Goal: Information Seeking & Learning: Compare options

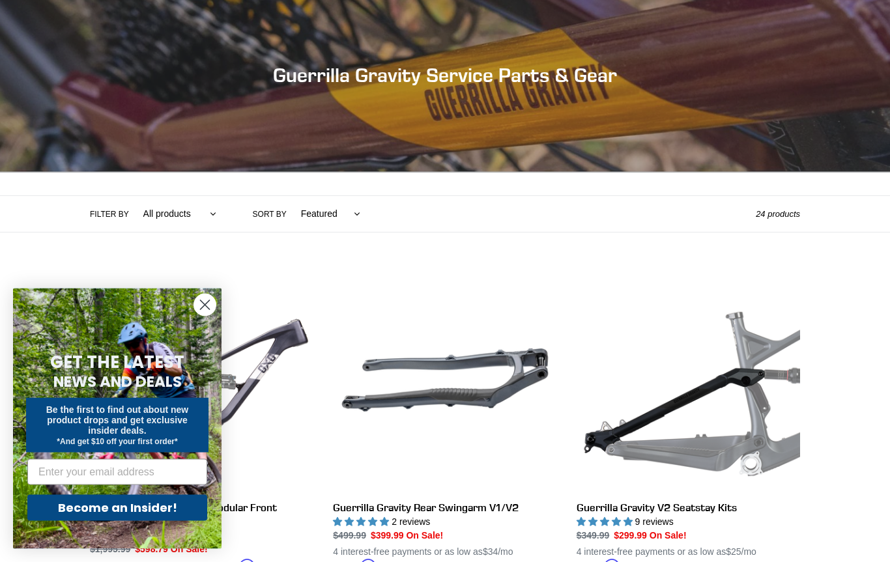
scroll to position [111, 0]
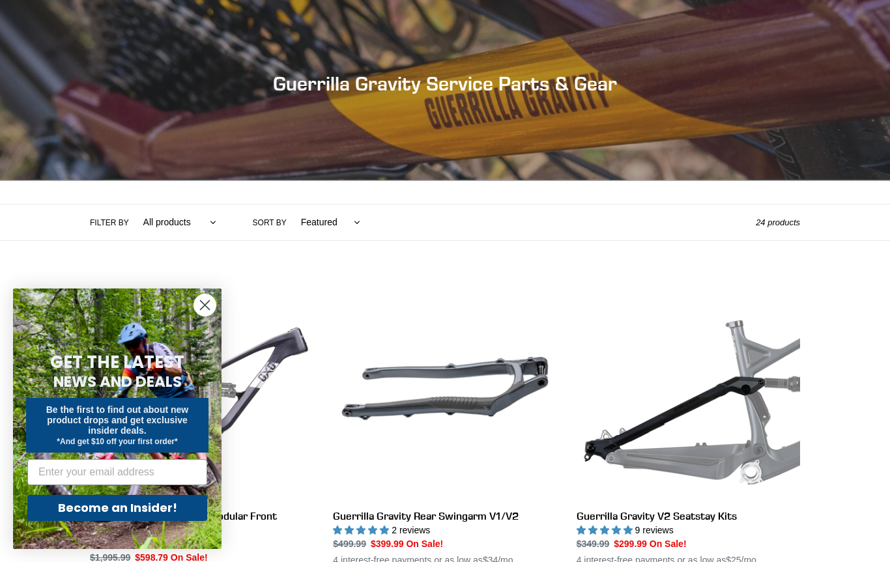
click at [182, 216] on select "All products GG Swag" at bounding box center [177, 223] width 90 height 36
click at [270, 219] on label "Sort by" at bounding box center [270, 223] width 34 height 12
click at [289, 219] on select "Featured Best selling Alphabetically, A-Z Alphabetically, Z-A Price, low to hig…" at bounding box center [327, 223] width 76 height 36
select select "best-selling"
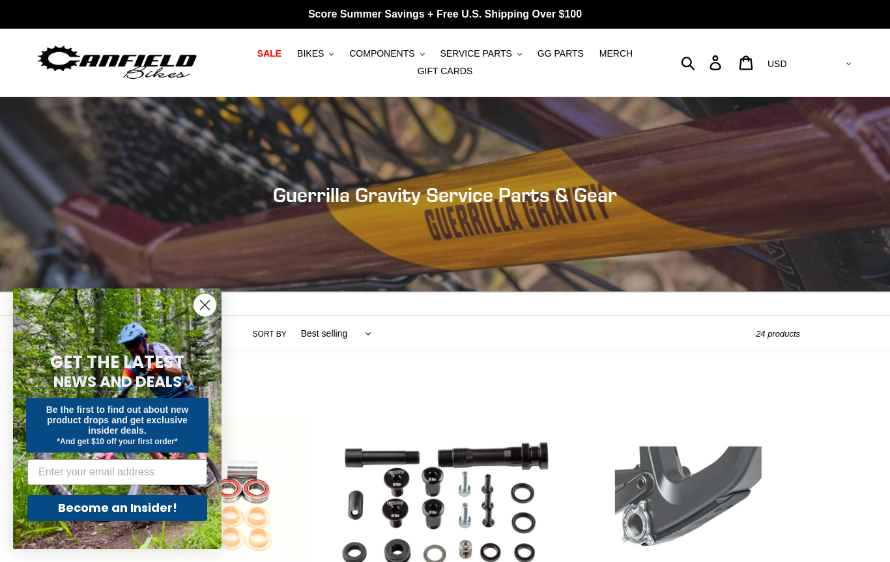
click at [701, 63] on button "Search" at bounding box center [689, 63] width 24 height 16
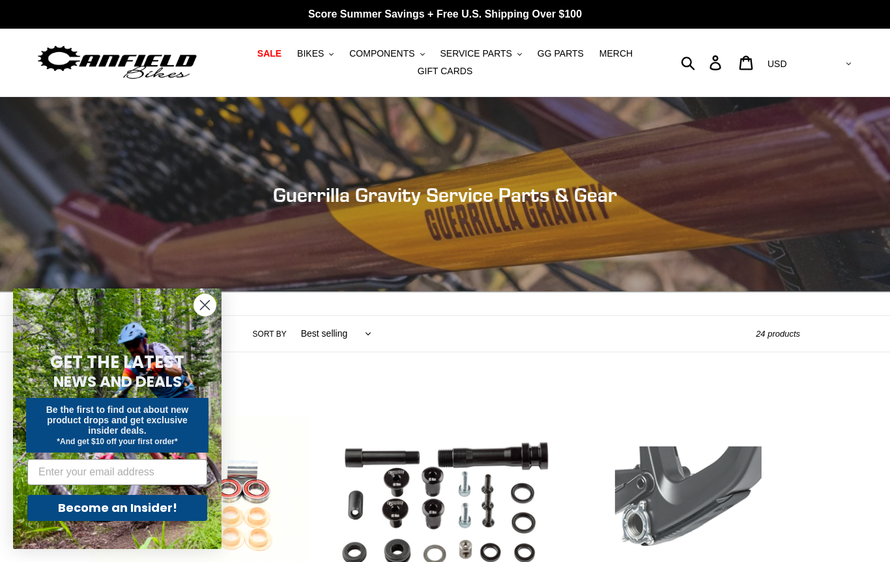
click at [318, 45] on button "BIKES .cls-1{fill:#231f20}" at bounding box center [316, 54] width 50 height 18
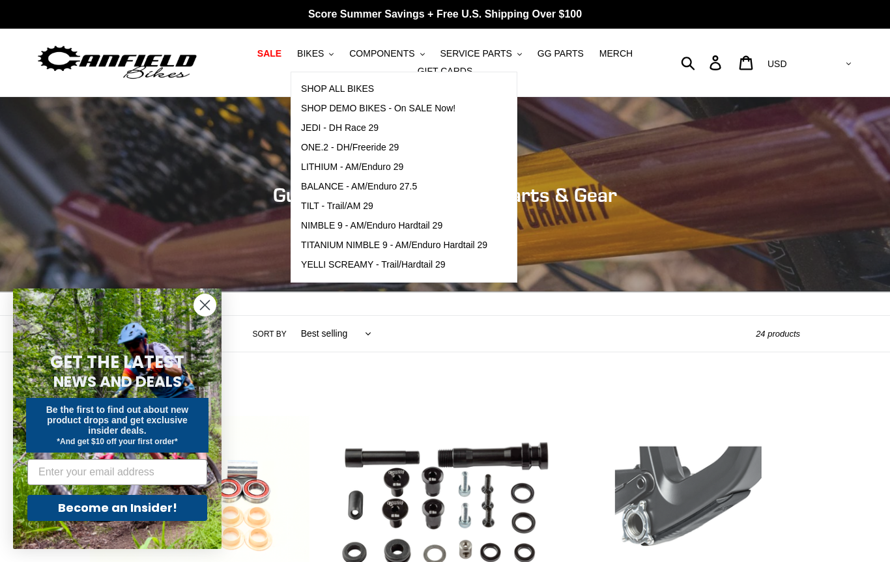
click at [452, 104] on span "SHOP DEMO BIKES - On SALE Now!" at bounding box center [378, 108] width 154 height 11
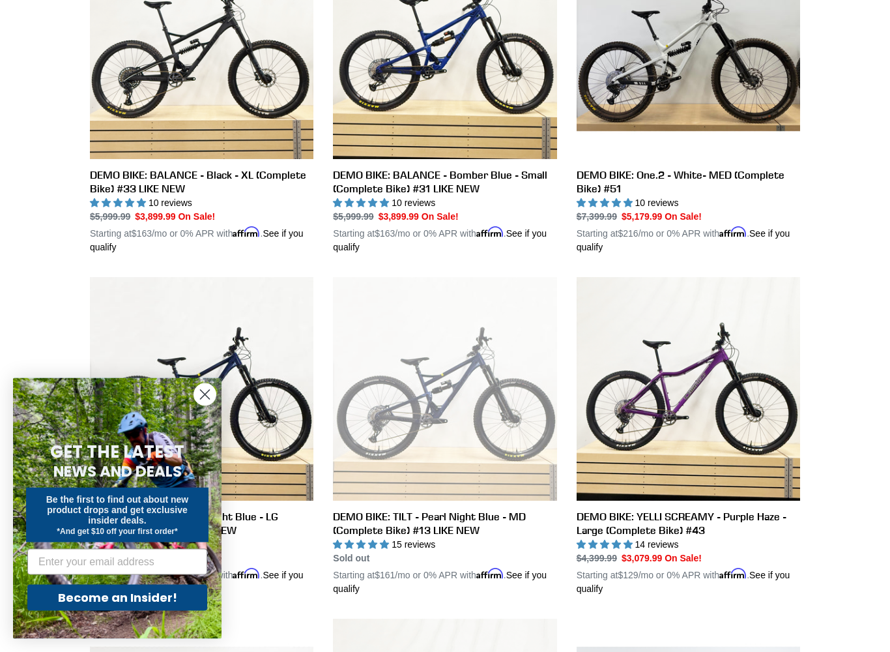
scroll to position [453, 0]
click at [114, 124] on link "DEMO BIKE: BALANCE - Black - XL (Complete Bike) #33 LIKE NEW" at bounding box center [201, 94] width 223 height 319
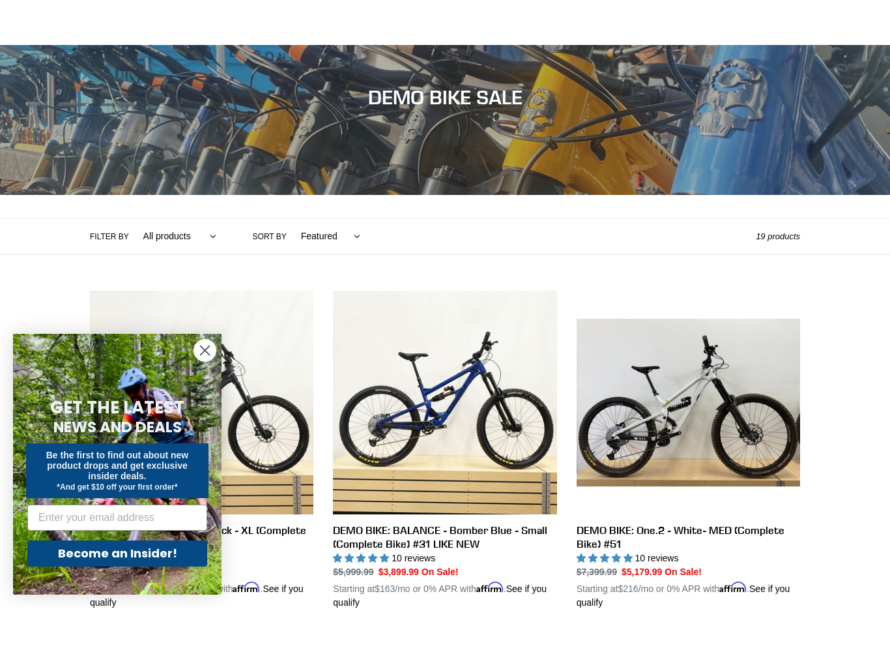
scroll to position [204, 0]
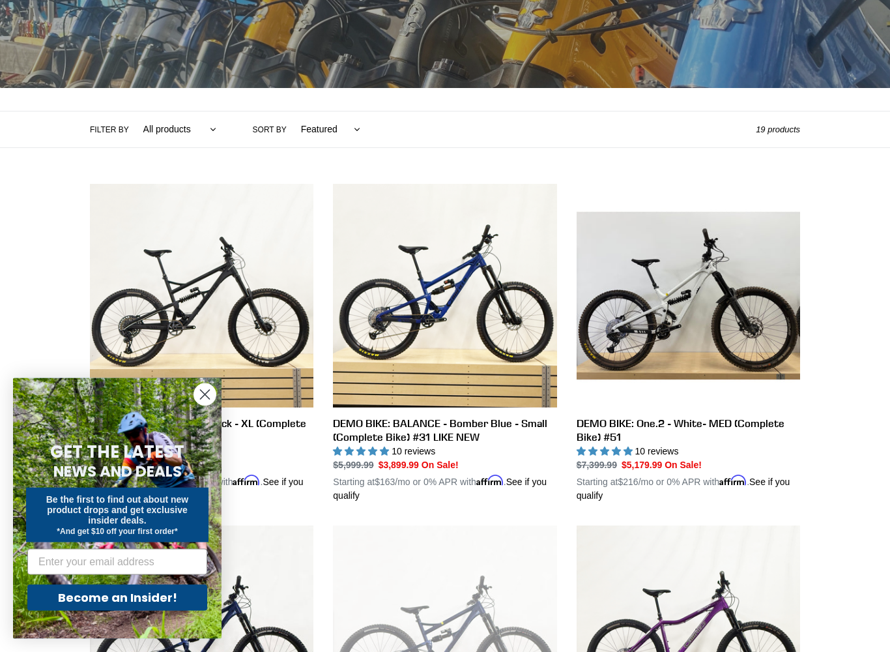
click at [745, 326] on link "DEMO BIKE: One.2 - White- MED (Complete Bike) #51" at bounding box center [688, 343] width 223 height 319
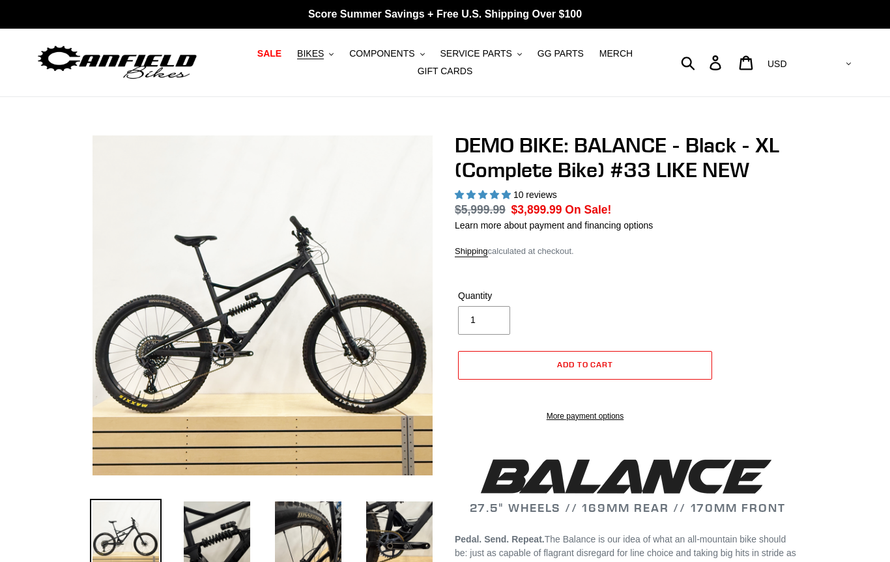
select select "highest-rating"
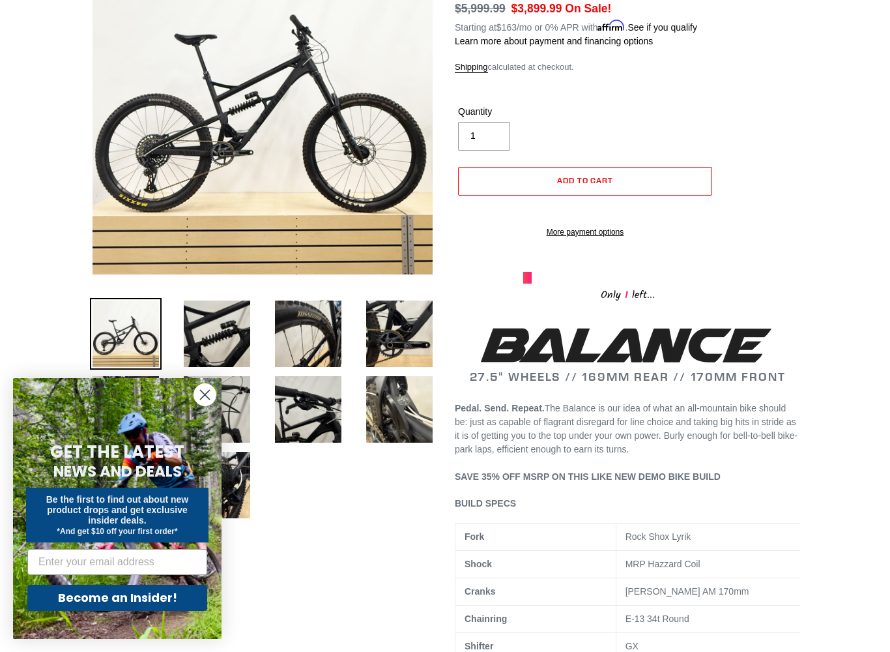
scroll to position [203, 0]
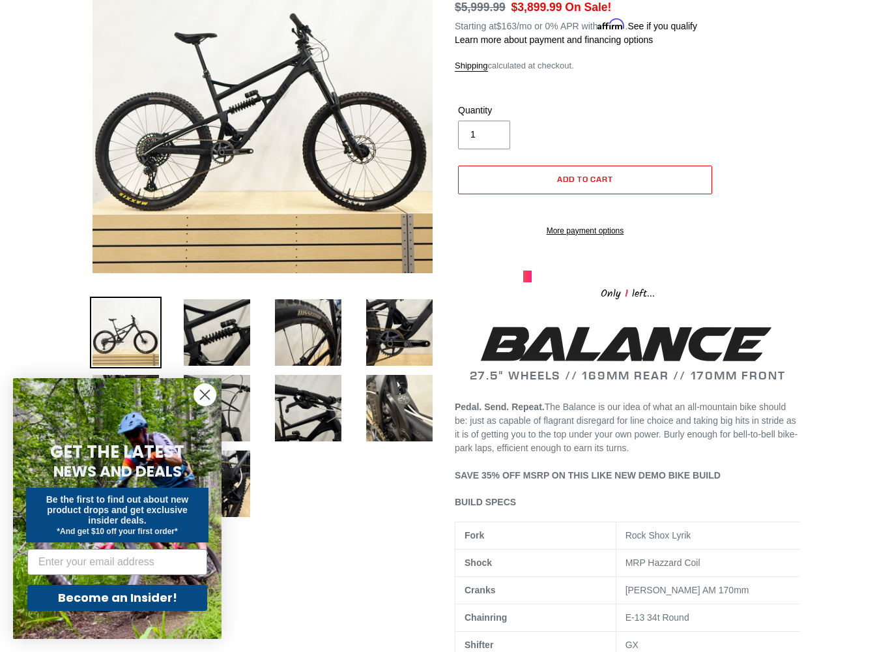
click at [237, 344] on img at bounding box center [217, 332] width 72 height 72
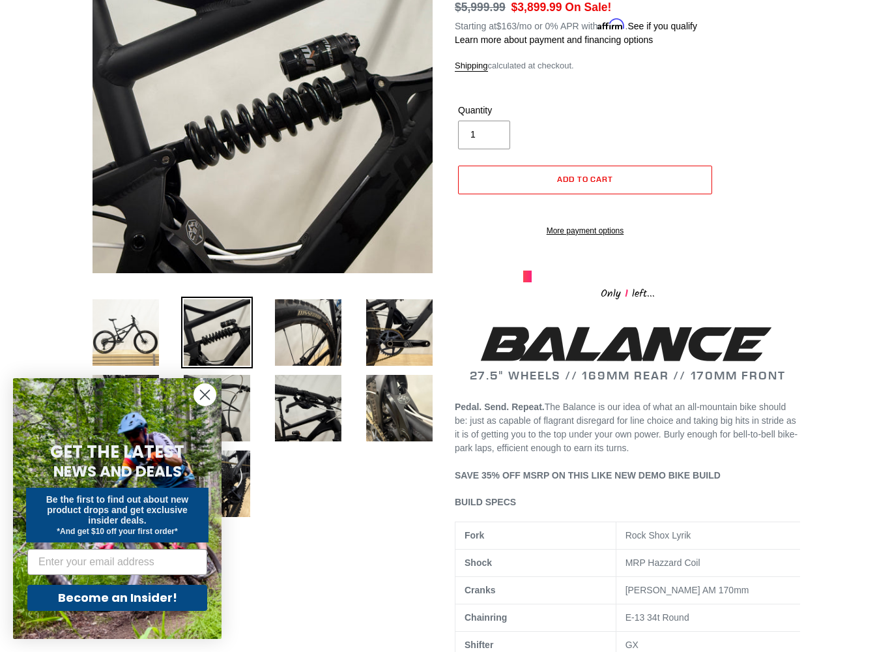
click at [311, 330] on img at bounding box center [308, 332] width 72 height 72
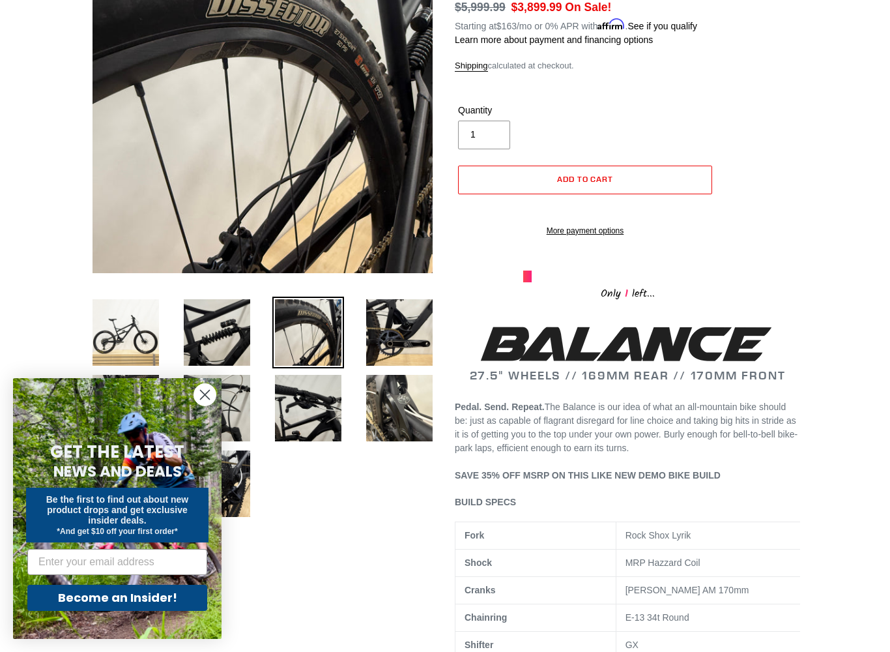
click at [379, 324] on img at bounding box center [400, 332] width 72 height 72
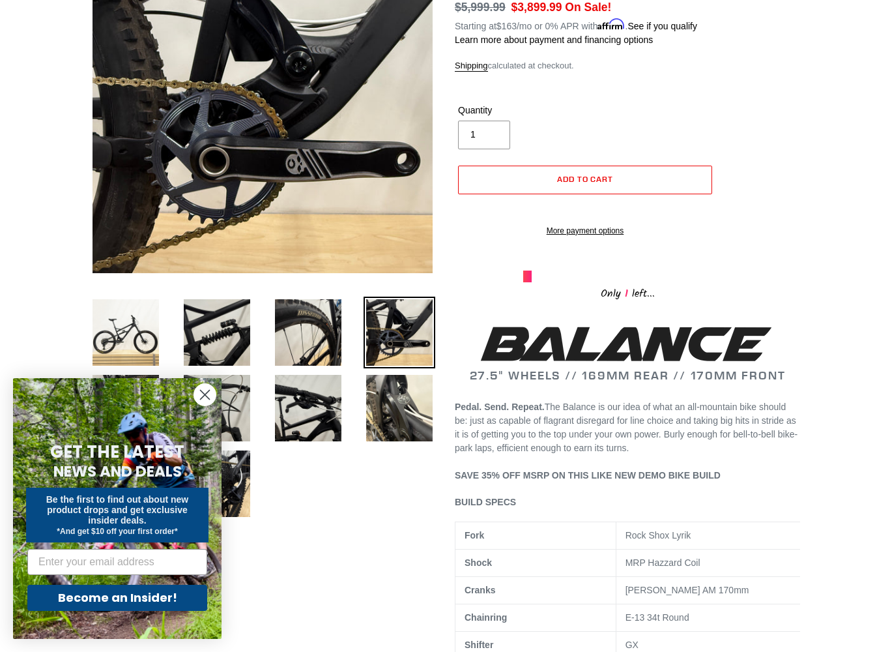
click at [212, 390] on circle "Close dialog" at bounding box center [205, 395] width 22 height 22
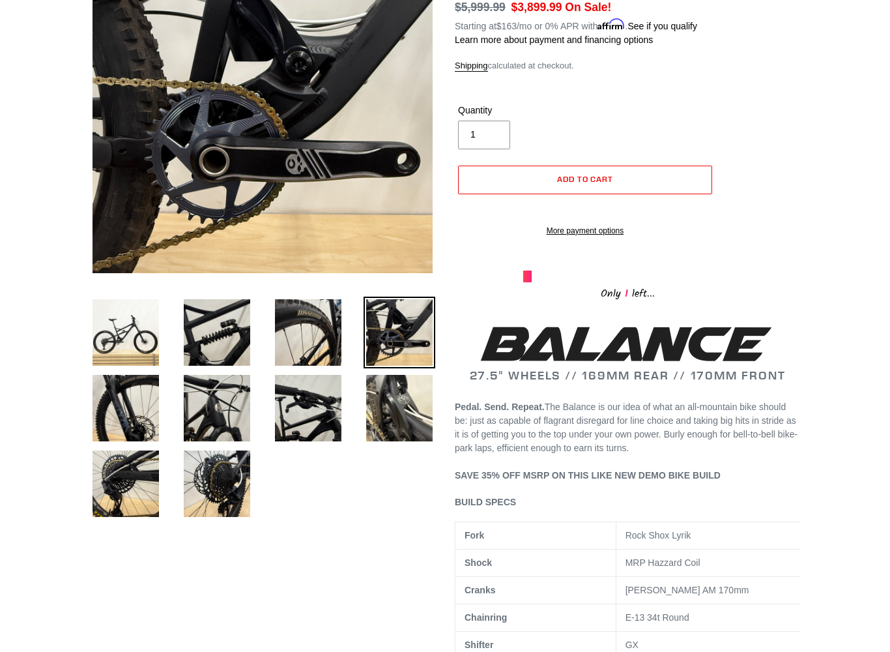
click at [160, 393] on img at bounding box center [126, 408] width 72 height 72
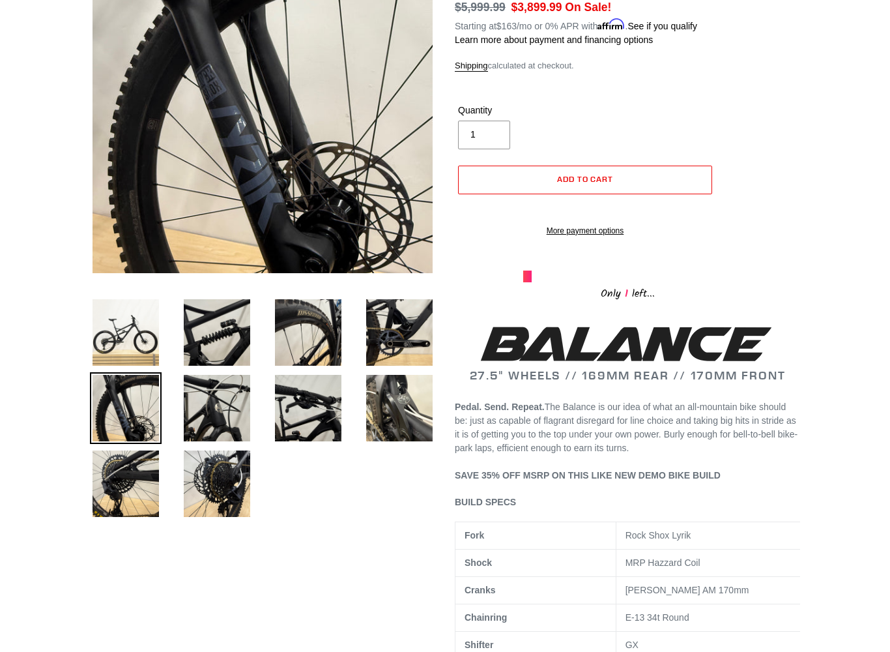
click at [242, 415] on img at bounding box center [217, 408] width 72 height 72
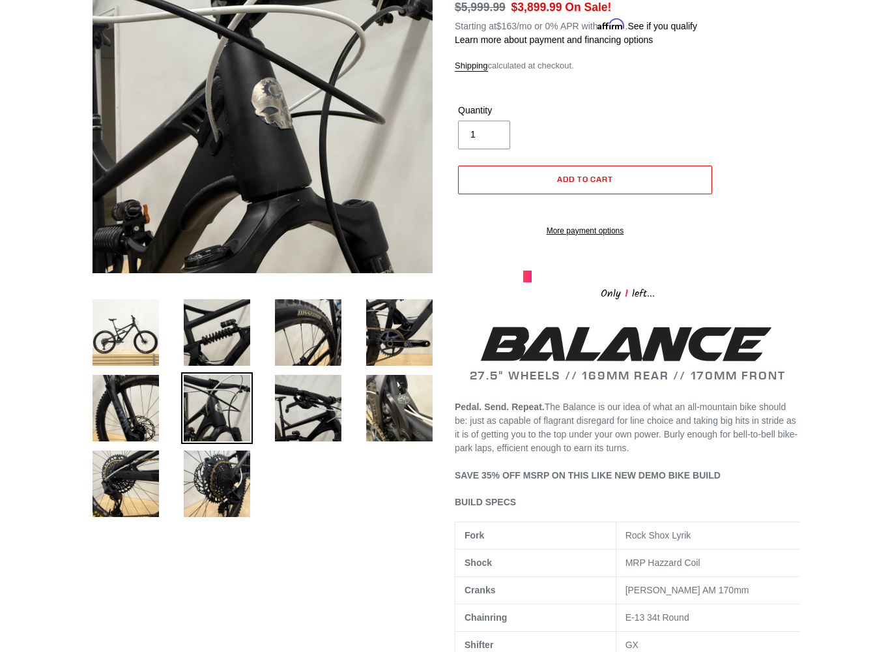
click at [296, 410] on img at bounding box center [308, 408] width 72 height 72
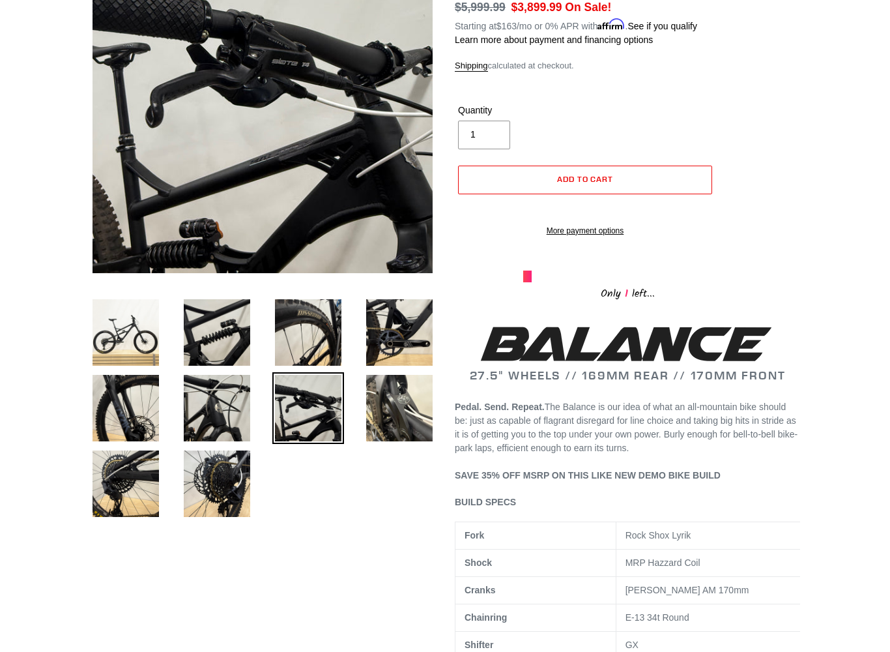
click at [400, 399] on img at bounding box center [400, 408] width 72 height 72
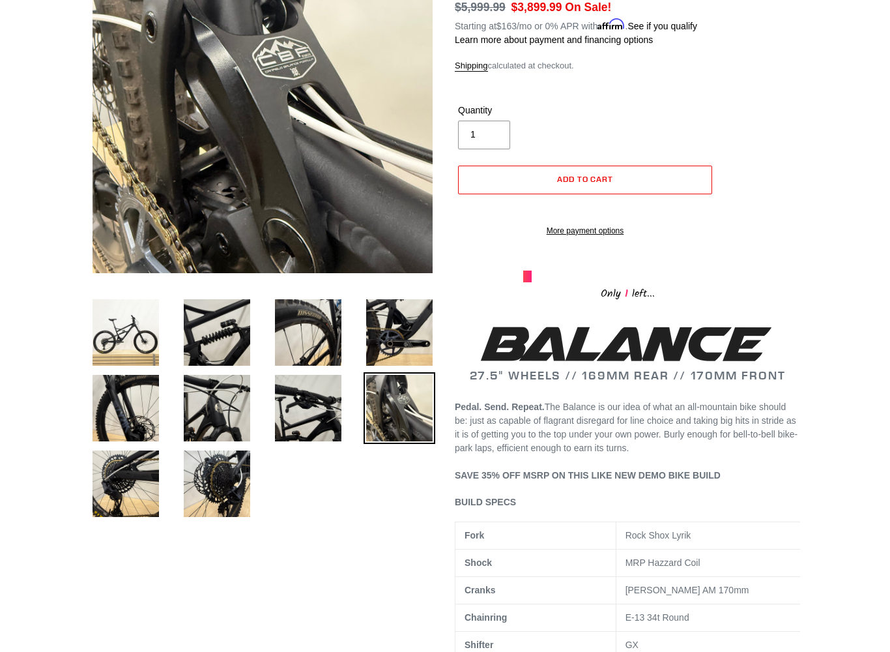
click at [152, 489] on img at bounding box center [126, 484] width 72 height 72
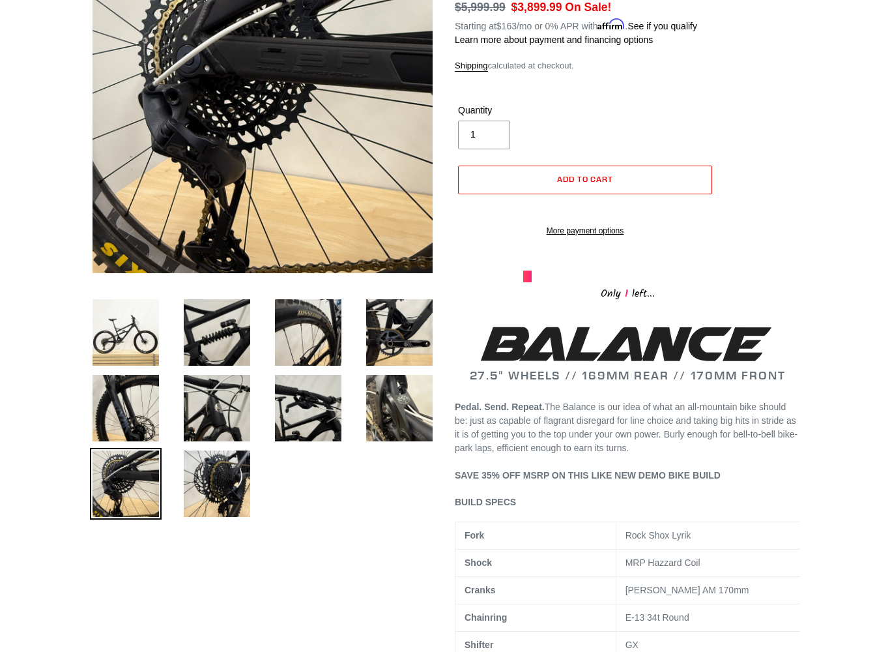
click at [219, 496] on img at bounding box center [217, 484] width 72 height 72
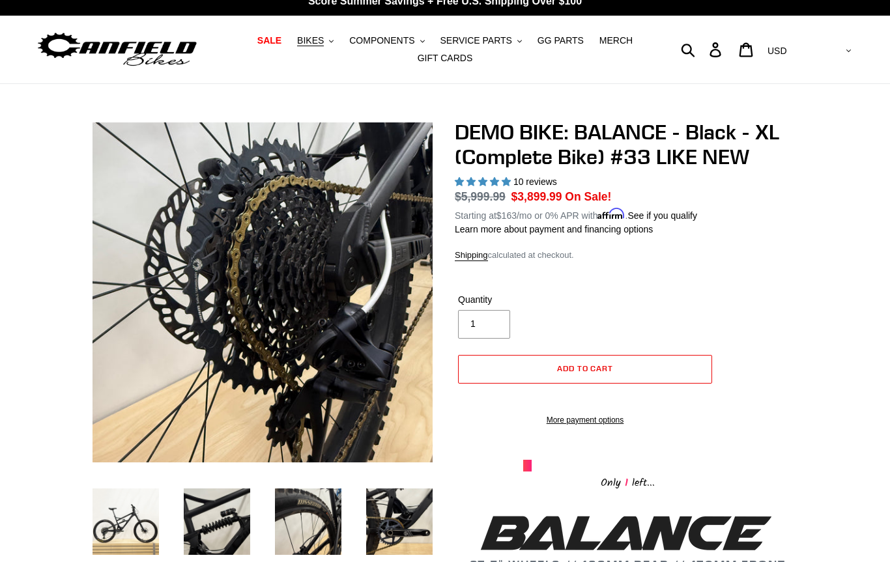
scroll to position [0, 0]
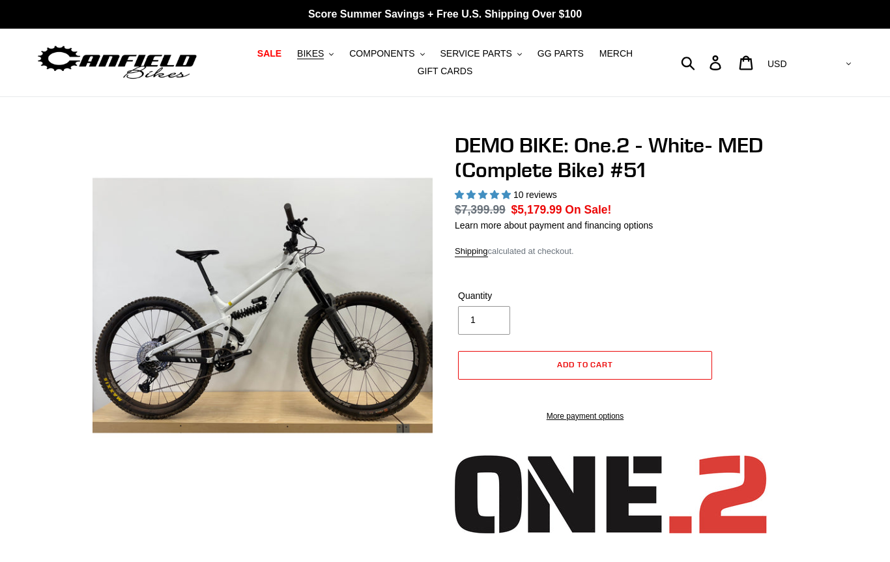
select select "highest-rating"
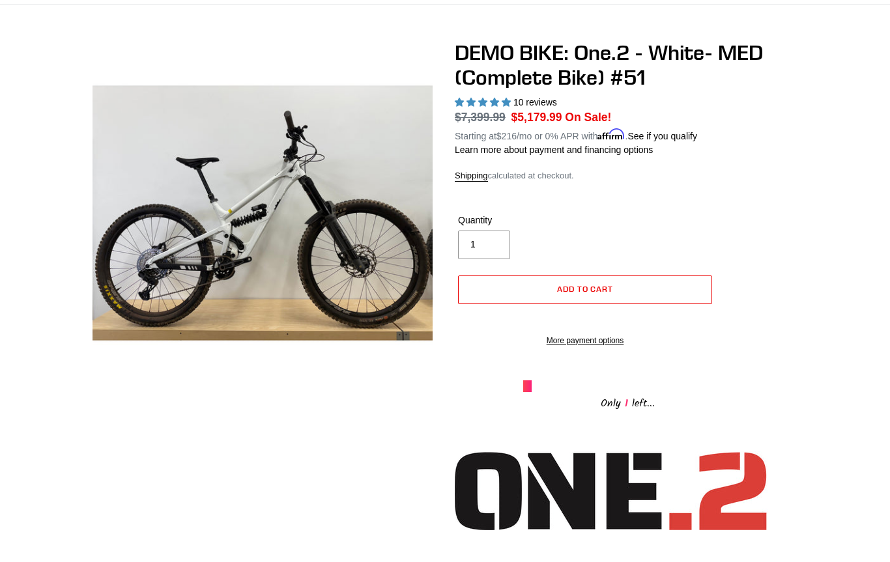
scroll to position [70, 0]
